Goal: Navigation & Orientation: Find specific page/section

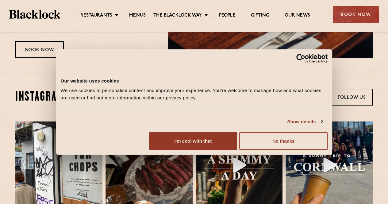
scroll to position [1045, 0]
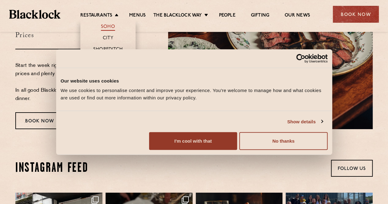
click at [113, 28] on link "Soho" at bounding box center [108, 27] width 14 height 7
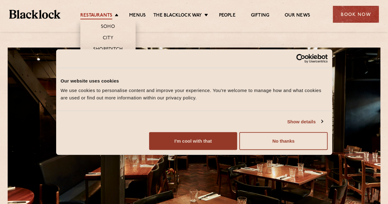
click at [107, 15] on link "Restaurants" at bounding box center [96, 16] width 32 height 7
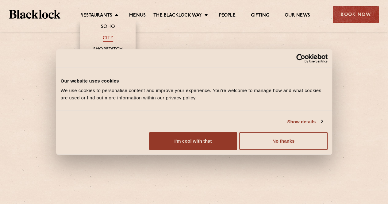
click at [108, 35] on link "City" at bounding box center [108, 38] width 10 height 7
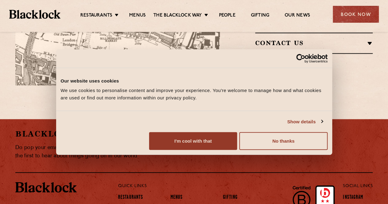
scroll to position [522, 0]
